Goal: Task Accomplishment & Management: Manage account settings

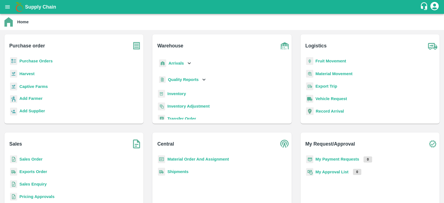
click at [42, 58] on p "Purchase Orders" at bounding box center [35, 61] width 33 height 6
click at [41, 59] on b "Purchase Orders" at bounding box center [35, 61] width 33 height 4
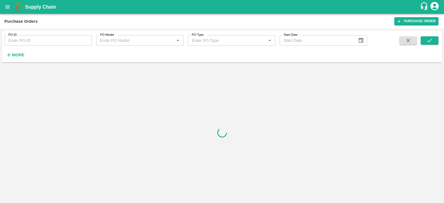
click at [73, 37] on input "PO ID" at bounding box center [47, 40] width 87 height 11
paste input "180070"
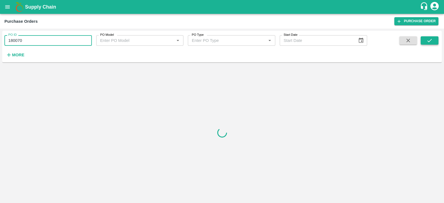
type input "180070"
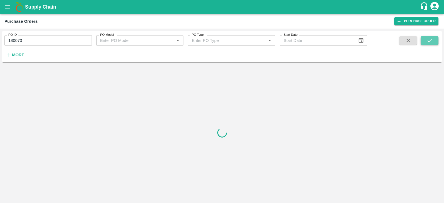
click at [425, 39] on button "submit" at bounding box center [430, 40] width 18 height 8
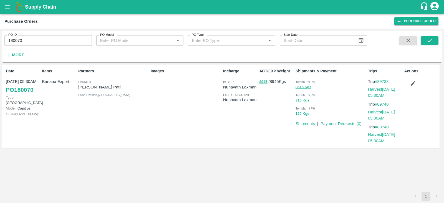
click at [413, 85] on icon "button" at bounding box center [413, 83] width 6 height 6
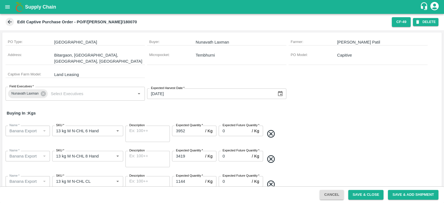
scroll to position [24, 0]
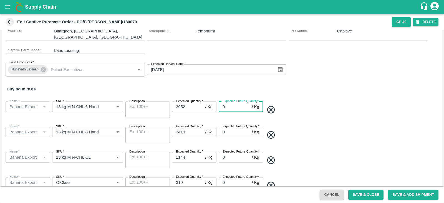
click at [229, 102] on input "0" at bounding box center [234, 107] width 31 height 11
paste input "26055"
type input "26055"
click at [363, 192] on button "Save & Close" at bounding box center [366, 195] width 36 height 10
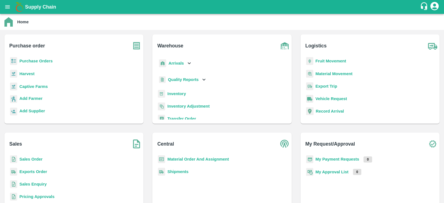
click at [34, 85] on b "Captive Farms" at bounding box center [33, 86] width 28 height 4
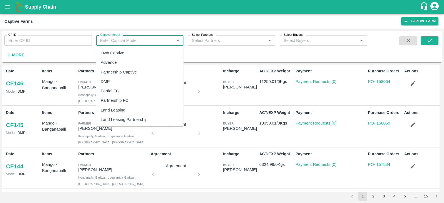
click at [143, 42] on input "Captive Model" at bounding box center [135, 40] width 75 height 7
click at [116, 112] on div "Land Leasing" at bounding box center [113, 110] width 25 height 6
type input "Land Leasing"
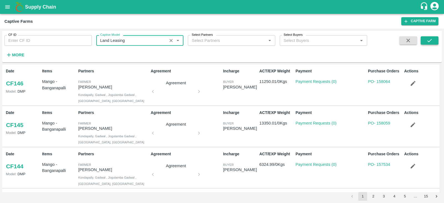
click at [428, 40] on icon "submit" at bounding box center [429, 40] width 6 height 6
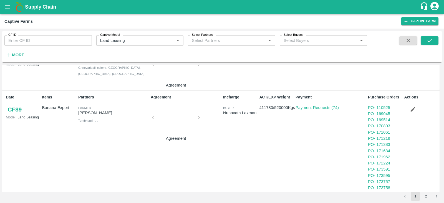
scroll to position [296, 0]
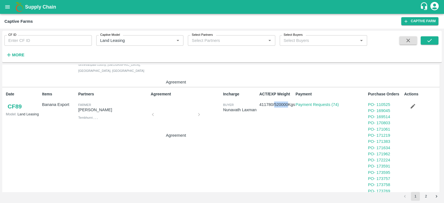
drag, startPoint x: 275, startPoint y: 103, endPoint x: 290, endPoint y: 103, distance: 15.0
click at [290, 103] on p "411780 / 520000 Kgs" at bounding box center [276, 105] width 34 height 6
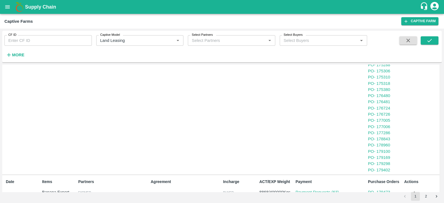
scroll to position [513, 0]
click at [386, 134] on link "PO - 177286" at bounding box center [379, 134] width 22 height 4
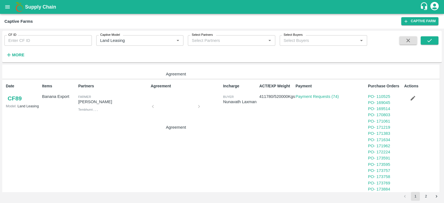
scroll to position [300, 0]
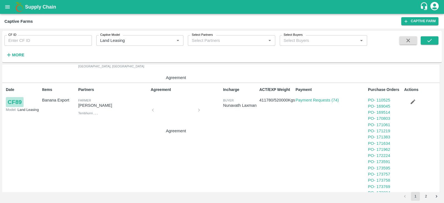
click at [18, 102] on link "CF 89" at bounding box center [15, 102] width 18 height 10
click at [379, 112] on link "PO - 169514" at bounding box center [379, 112] width 22 height 4
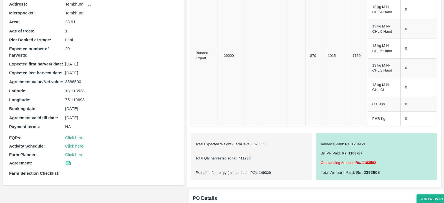
scroll to position [89, 0]
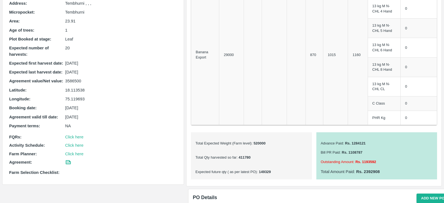
click at [77, 79] on p "3586500" at bounding box center [121, 81] width 112 height 6
click at [83, 81] on p "3586500" at bounding box center [121, 81] width 112 height 6
click at [76, 81] on p "3586500" at bounding box center [121, 81] width 112 height 6
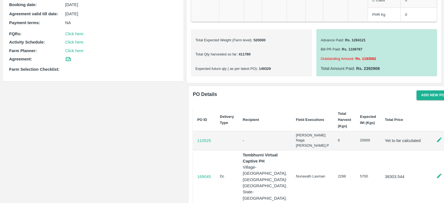
scroll to position [191, 0]
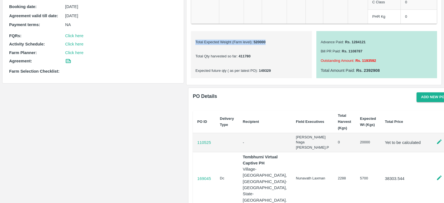
drag, startPoint x: 193, startPoint y: 40, endPoint x: 271, endPoint y: 43, distance: 78.6
click at [271, 43] on div "Total Expected Weight (Farm level) : 520000 Total Qty harvested so far : 411780…" at bounding box center [251, 54] width 121 height 47
click at [271, 43] on p "Total Expected Weight (Farm level) : 520000" at bounding box center [251, 42] width 112 height 5
drag, startPoint x: 264, startPoint y: 40, endPoint x: 193, endPoint y: 40, distance: 71.3
click at [193, 40] on div "Total Expected Weight (Farm level) : 520000 Total Qty harvested so far : 411780…" at bounding box center [251, 54] width 121 height 47
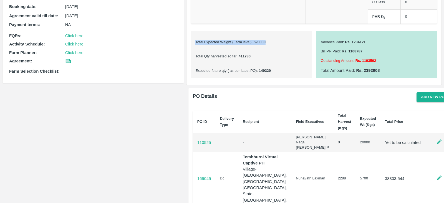
click at [193, 40] on div "Total Expected Weight (Farm level) : 520000 Total Qty harvested so far : 411780…" at bounding box center [251, 54] width 121 height 47
drag, startPoint x: 195, startPoint y: 55, endPoint x: 252, endPoint y: 57, distance: 57.2
click at [252, 57] on p "Total Qty harvested so far : 411780" at bounding box center [251, 56] width 112 height 5
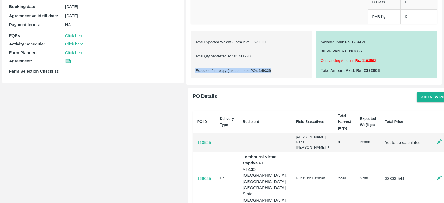
drag, startPoint x: 270, startPoint y: 69, endPoint x: 194, endPoint y: 70, distance: 76.6
click at [194, 70] on div "Total Expected Weight (Farm level) : 520000 Total Qty harvested so far : 411780…" at bounding box center [251, 54] width 121 height 47
drag, startPoint x: 270, startPoint y: 70, endPoint x: 206, endPoint y: 42, distance: 69.9
click at [206, 42] on div "Total Expected Weight (Farm level) : 520000 Total Qty harvested so far : 411780…" at bounding box center [251, 54] width 121 height 47
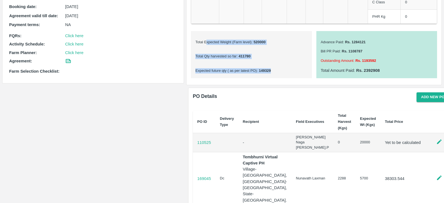
click at [250, 55] on p "Total Qty harvested so far : 411780" at bounding box center [251, 56] width 112 height 5
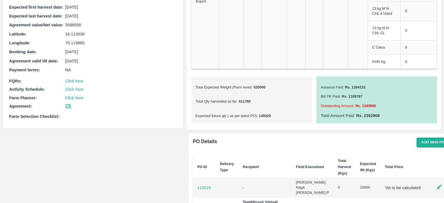
scroll to position [138, 0]
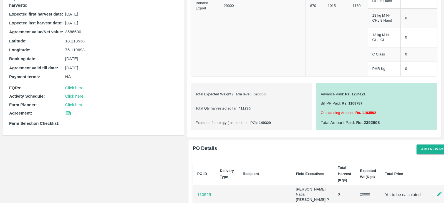
click at [326, 94] on p "Advance Paid : Rs. 1284121" at bounding box center [377, 94] width 112 height 5
click at [340, 95] on p "Advance Paid : Rs. 1284121" at bounding box center [377, 94] width 112 height 5
click at [332, 102] on p "Bill PR Paid : Rs. 1108787" at bounding box center [377, 103] width 112 height 5
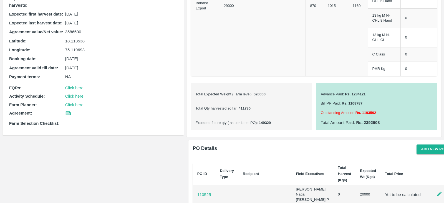
click at [348, 110] on p "Outstanding Amount : Rs. 1193592" at bounding box center [377, 112] width 112 height 5
click at [369, 121] on b "Rs. 2392908" at bounding box center [367, 122] width 25 height 4
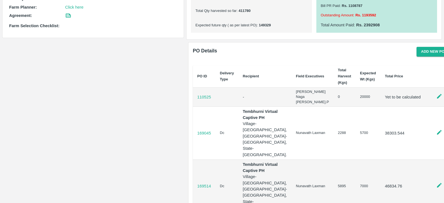
scroll to position [236, 0]
click at [419, 51] on button "Add new PO" at bounding box center [432, 52] width 32 height 10
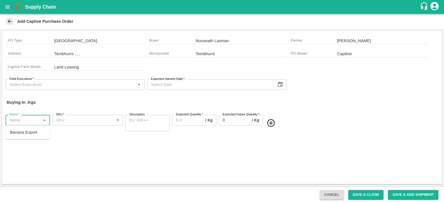
drag, startPoint x: 35, startPoint y: 120, endPoint x: 285, endPoint y: 120, distance: 250.8
click at [285, 120] on div "Name   * Name   * SKU   * SKU   * Description x Description Expected Quantity  …" at bounding box center [221, 122] width 439 height 25
click at [285, 120] on span at bounding box center [351, 123] width 175 height 9
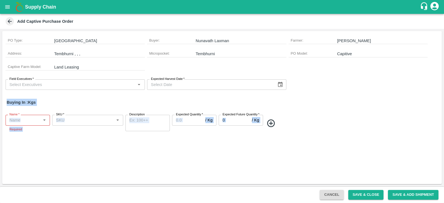
drag, startPoint x: 6, startPoint y: 102, endPoint x: 276, endPoint y: 130, distance: 271.4
click at [276, 130] on div "PO Type : Farm Gate Buyer : Nunavath Laxman Farmer : Sharada Ramesh Shinde Addr…" at bounding box center [221, 107] width 439 height 153
click at [276, 130] on div "Name   * Name   * Required SKU   * SKU   * Description x Description Expected Q…" at bounding box center [221, 123] width 439 height 26
click at [99, 103] on div "Buying In : Kgs" at bounding box center [221, 102] width 439 height 16
click at [7, 8] on icon "open drawer" at bounding box center [7, 6] width 5 height 3
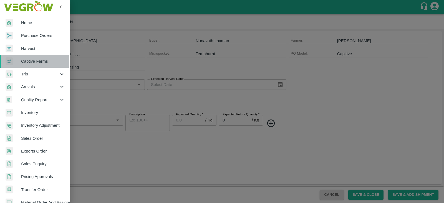
click at [32, 62] on span "Captive Farms" at bounding box center [43, 61] width 44 height 6
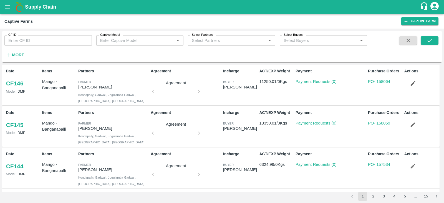
click at [143, 45] on div "Captive Model   *" at bounding box center [139, 40] width 87 height 11
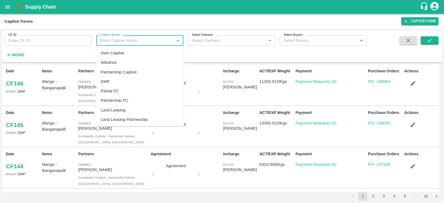
click at [129, 109] on div "Land Leasing" at bounding box center [139, 109] width 87 height 9
type input "Land Leasing"
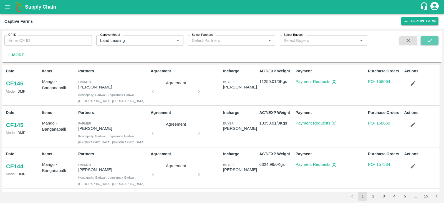
click at [430, 38] on icon "submit" at bounding box center [429, 40] width 6 height 6
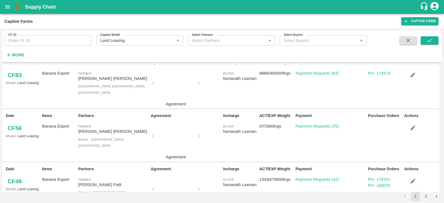
scroll to position [661, 0]
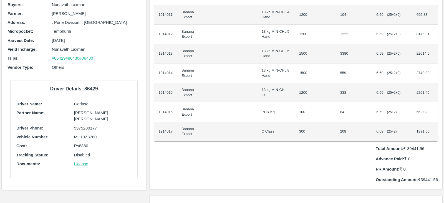
scroll to position [86, 0]
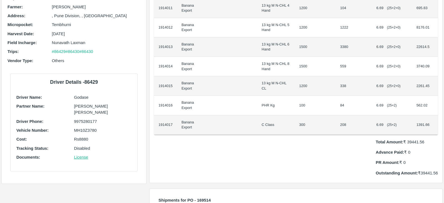
click at [406, 139] on p "Total Amount: ₹ 39441.56" at bounding box center [407, 142] width 62 height 6
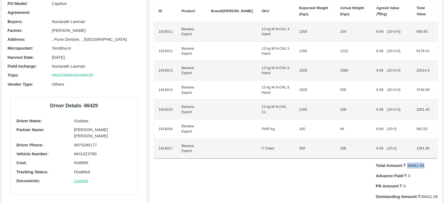
scroll to position [0, 0]
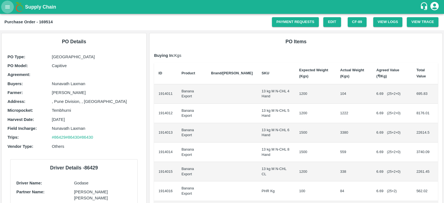
click at [8, 7] on icon "open drawer" at bounding box center [7, 7] width 6 height 6
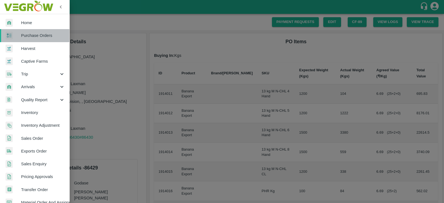
click at [42, 37] on span "Purchase Orders" at bounding box center [43, 35] width 44 height 6
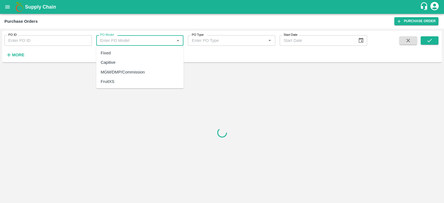
click at [109, 40] on input "PO Model" at bounding box center [135, 40] width 75 height 7
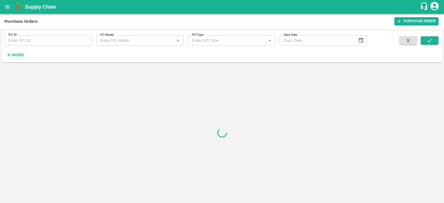
click at [82, 94] on div at bounding box center [221, 133] width 439 height 136
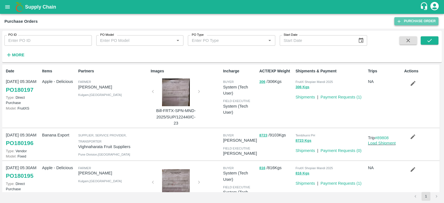
click at [416, 20] on link "Purchase Order" at bounding box center [416, 21] width 44 height 8
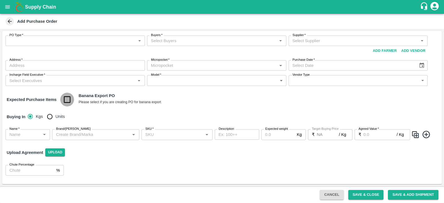
click at [68, 99] on input "checkbox" at bounding box center [67, 100] width 14 height 14
checkbox input "true"
type input "Banana Export"
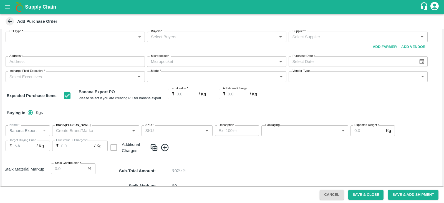
scroll to position [3, 0]
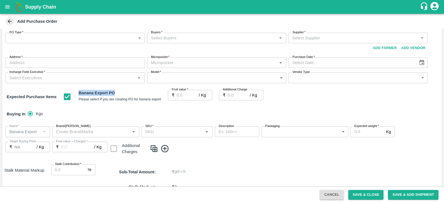
drag, startPoint x: 113, startPoint y: 91, endPoint x: 78, endPoint y: 95, distance: 35.7
click at [78, 95] on div "Banana Export PO Please select if you are creating PO for banana export" at bounding box center [112, 97] width 98 height 14
click at [78, 95] on fieldset at bounding box center [71, 97] width 16 height 14
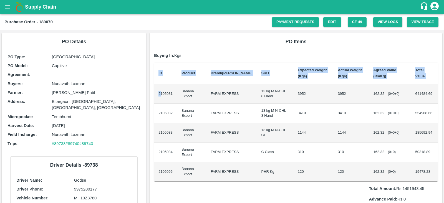
drag, startPoint x: 160, startPoint y: 92, endPoint x: 440, endPoint y: 169, distance: 290.5
click at [440, 169] on div "PO Items Buying In: Kgs ID Product Brand/[PERSON_NAME] Expected Weight (Kgs) Ac…" at bounding box center [296, 131] width 293 height 196
click at [312, 138] on td "1144" at bounding box center [313, 132] width 40 height 19
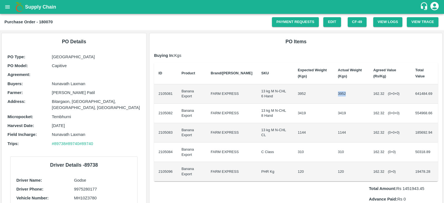
drag, startPoint x: 330, startPoint y: 93, endPoint x: 343, endPoint y: 93, distance: 12.2
click at [343, 93] on td "3952" at bounding box center [351, 93] width 36 height 19
drag, startPoint x: 371, startPoint y: 94, endPoint x: 383, endPoint y: 96, distance: 11.5
click at [383, 96] on div "162.32 ( 0 + 0 + 0 )" at bounding box center [389, 93] width 33 height 5
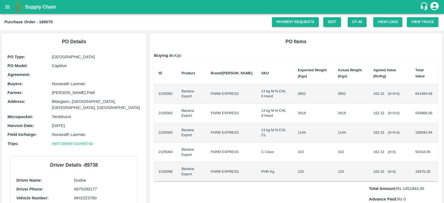
click at [383, 96] on div "162.32 ( 0 + 0 + 0 )" at bounding box center [389, 93] width 33 height 5
drag, startPoint x: 371, startPoint y: 95, endPoint x: 381, endPoint y: 93, distance: 10.9
click at [381, 93] on span "162.32" at bounding box center [378, 94] width 11 height 4
